Goal: Task Accomplishment & Management: Manage account settings

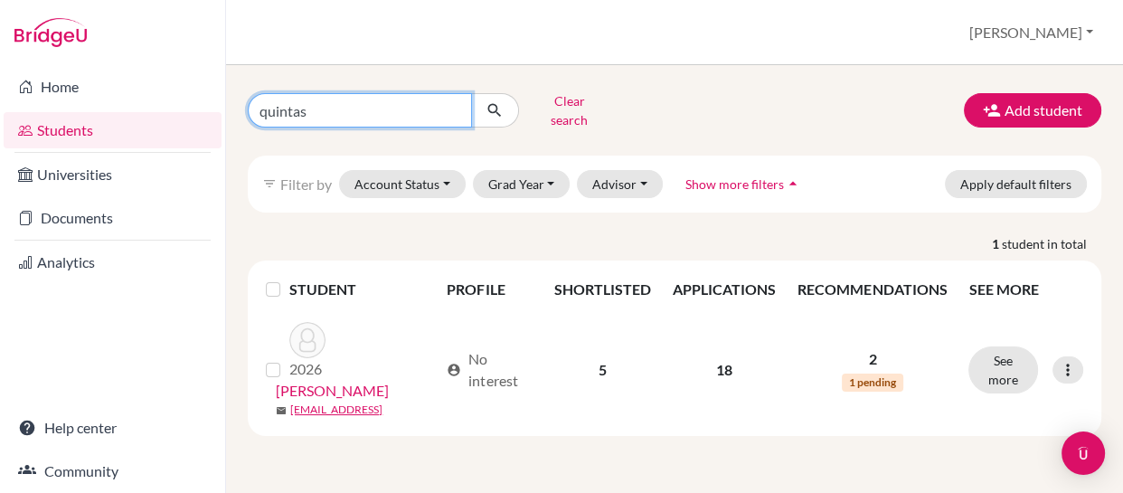
click at [321, 109] on input "quintas" at bounding box center [360, 110] width 224 height 34
type input "q"
type input "joaquina"
click button "submit" at bounding box center [495, 110] width 48 height 34
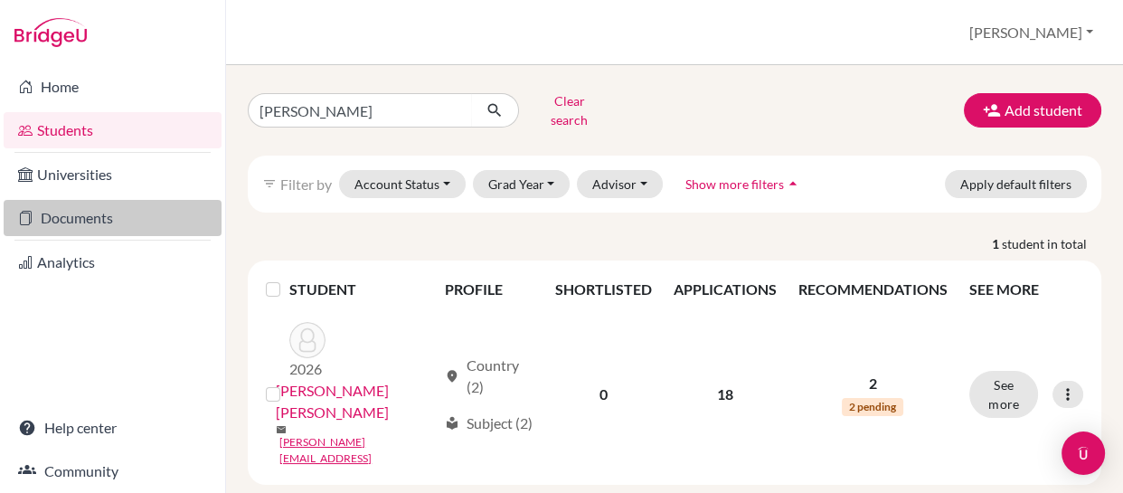
click at [63, 207] on link "Documents" at bounding box center [113, 218] width 218 height 36
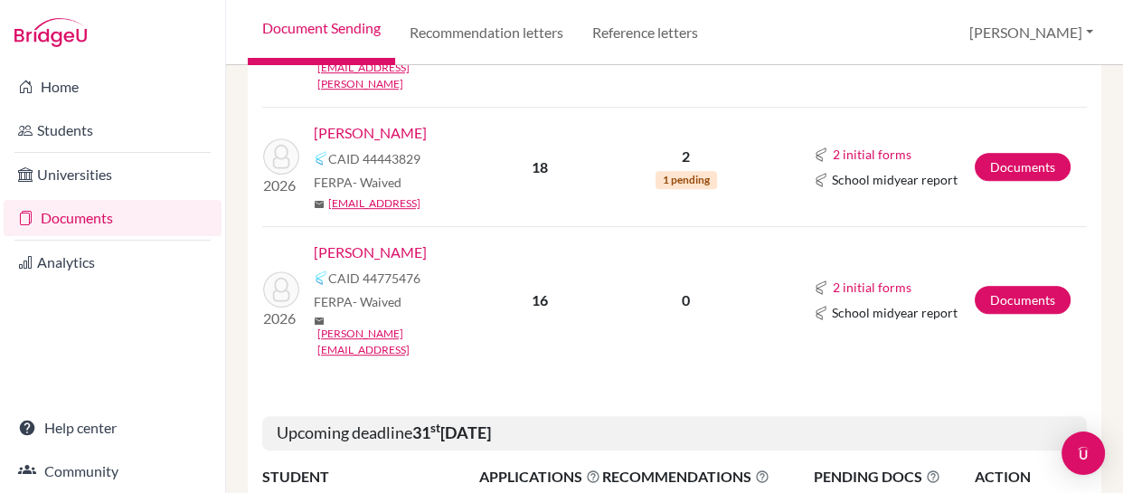
scroll to position [1056, 0]
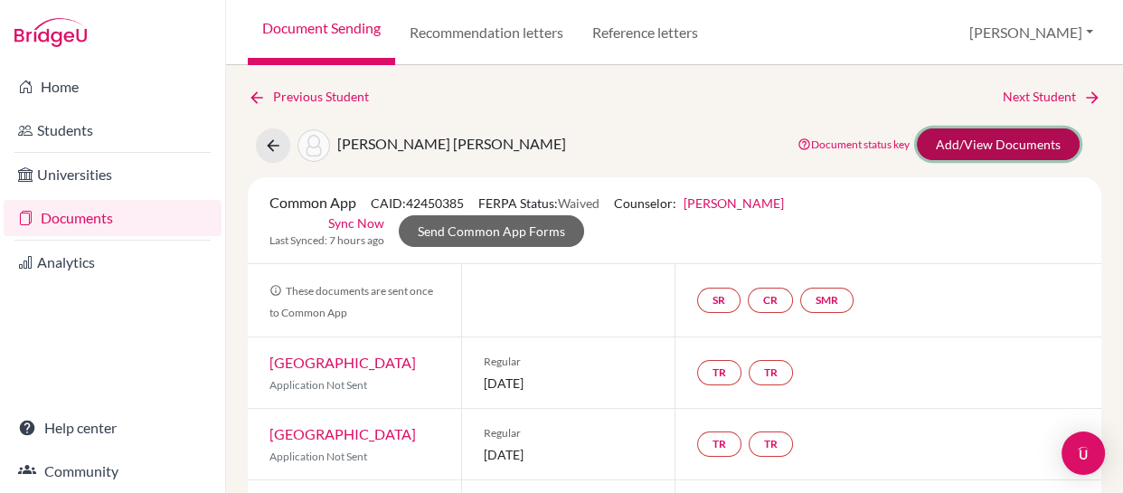
click at [957, 137] on link "Add/View Documents" at bounding box center [998, 144] width 163 height 32
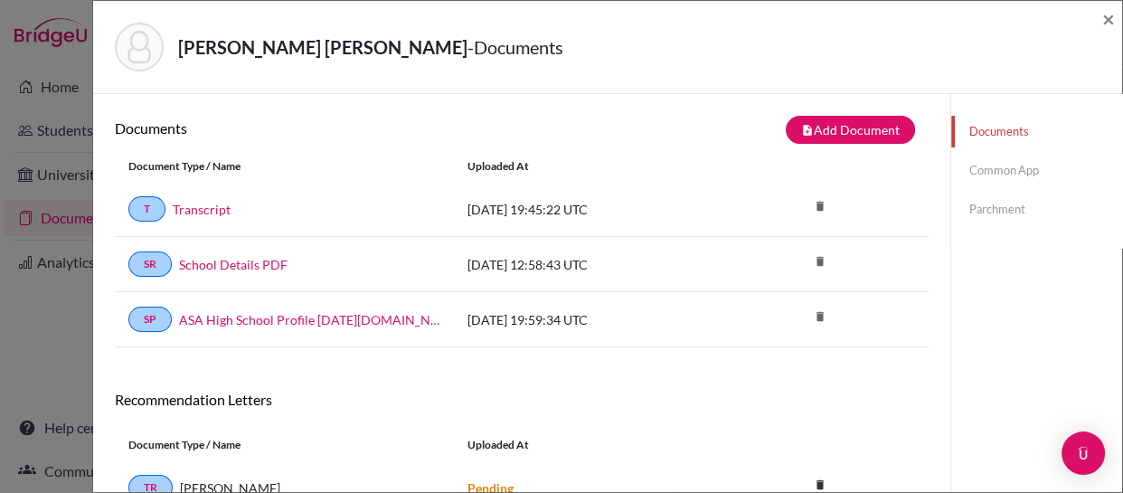
scroll to position [143, 0]
